Goal: Task Accomplishment & Management: Complete application form

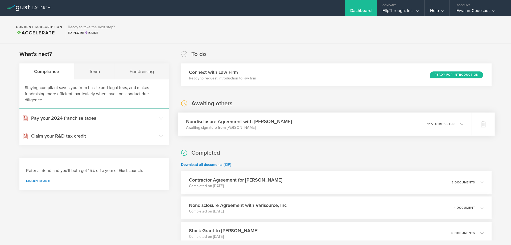
click at [389, 126] on div "Nondisclosure Agreement with [PERSON_NAME] Awaiting signature from [PERSON_NAME…" at bounding box center [325, 123] width 294 height 23
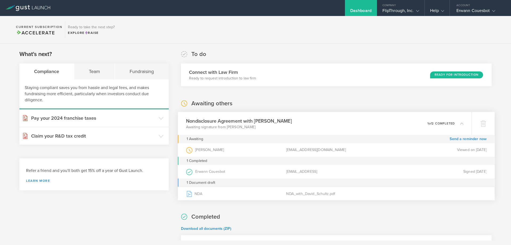
click at [392, 122] on div "Nondisclosure Agreement with [PERSON_NAME] Awaiting signature from [PERSON_NAME…" at bounding box center [325, 123] width 294 height 23
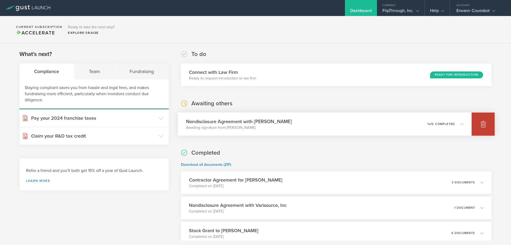
click at [485, 122] on icon at bounding box center [483, 124] width 6 height 5
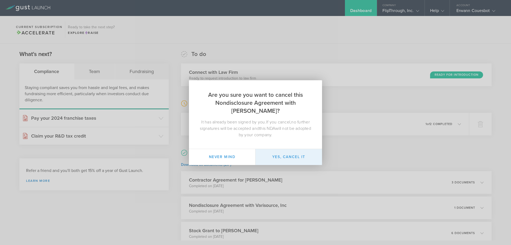
click at [292, 155] on button "Yes, cancel it" at bounding box center [289, 157] width 67 height 16
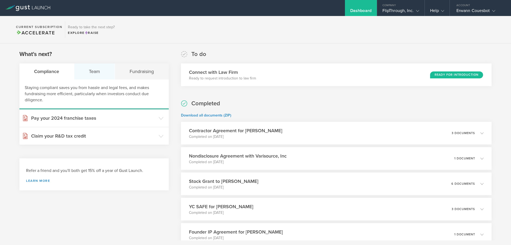
click at [97, 77] on div "Team" at bounding box center [94, 71] width 41 height 16
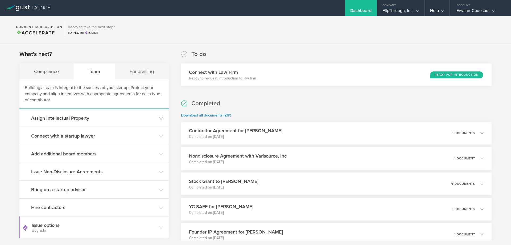
click at [104, 116] on h3 "Assign Intellectual Property" at bounding box center [93, 117] width 125 height 7
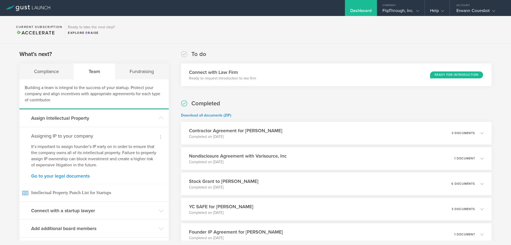
drag, startPoint x: 84, startPoint y: 179, endPoint x: 84, endPoint y: 175, distance: 3.2
click at [84, 176] on div "Dismiss Assigning IP to your company It’s important to assign founder’s IP earl…" at bounding box center [93, 164] width 149 height 75
click at [83, 178] on link "Go to your legal documents" at bounding box center [94, 175] width 126 height 5
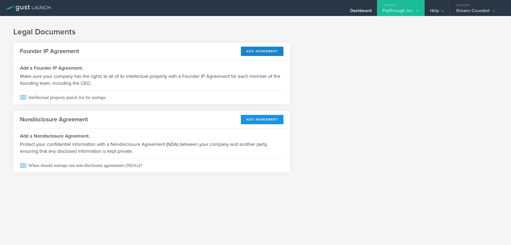
click at [255, 122] on button "Add Agreement" at bounding box center [262, 119] width 43 height 9
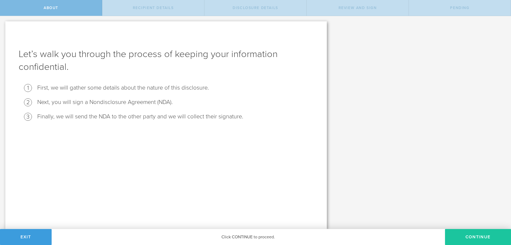
click at [486, 233] on button "Continue" at bounding box center [478, 237] width 66 height 16
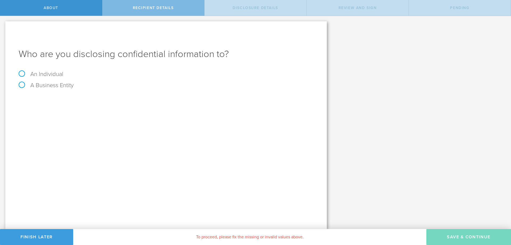
click at [55, 72] on label "An Individual" at bounding box center [41, 74] width 45 height 7
click at [3, 24] on input "An Individual" at bounding box center [1, 20] width 3 height 9
radio input "true"
click at [100, 99] on input "text" at bounding box center [186, 100] width 255 height 8
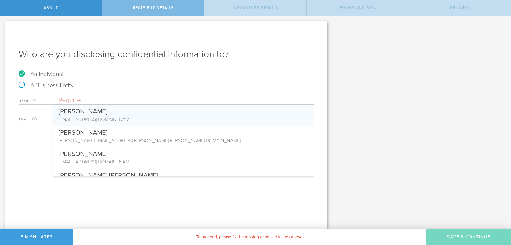
click at [97, 112] on div "Alyssa Meyer" at bounding box center [184, 109] width 250 height 11
type input "Alyssa Meyer"
type input "lyssameyer@gmail.com"
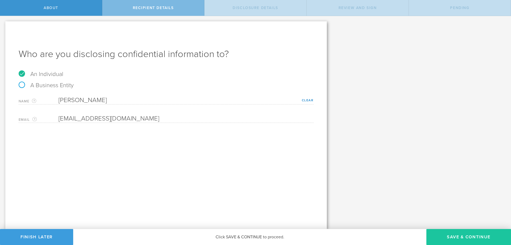
click at [450, 238] on button "Save & Continue" at bounding box center [468, 237] width 85 height 16
select select "string:5 years"
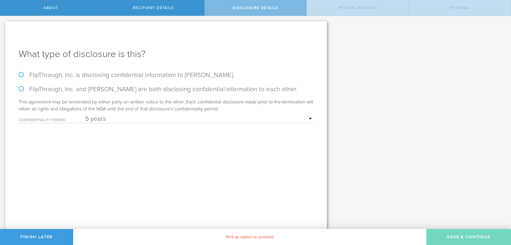
click at [72, 75] on label "FlipThrough, Inc. is disclosing confidential information to Alyssa Meyer." at bounding box center [166, 75] width 295 height 8
click at [3, 27] on input "FlipThrough, Inc. is disclosing confidential information to Alyssa Meyer." at bounding box center [1, 21] width 3 height 11
radio input "true"
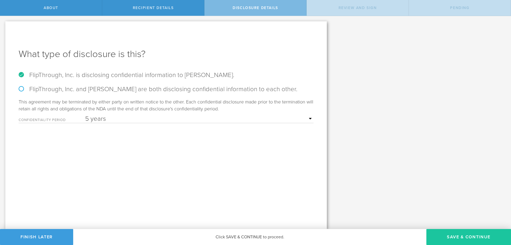
click at [440, 232] on button "Save & Continue" at bounding box center [468, 237] width 85 height 16
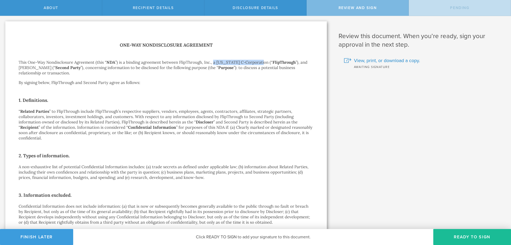
drag, startPoint x: 218, startPoint y: 63, endPoint x: 260, endPoint y: 62, distance: 41.8
click at [260, 62] on p "This One-Way Nondisclosure Agreement (this “ NDA ”) is a binding agreement betw…" at bounding box center [166, 68] width 295 height 16
copy p "a delaware C-Corporation"
click at [44, 236] on button "Finish Later" at bounding box center [36, 237] width 73 height 16
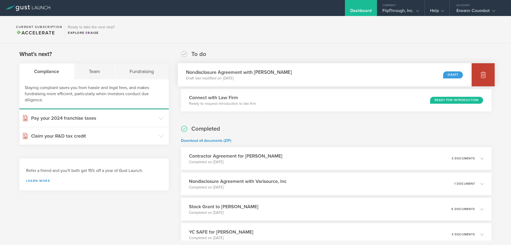
click at [481, 74] on icon at bounding box center [483, 74] width 6 height 6
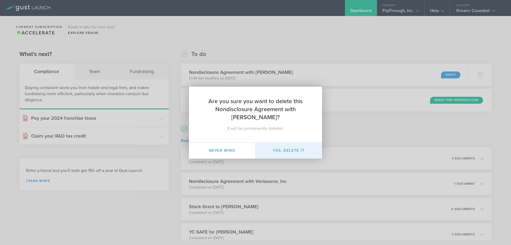
click at [301, 149] on button "Yes, delete it" at bounding box center [289, 150] width 67 height 16
